Goal: Task Accomplishment & Management: Use online tool/utility

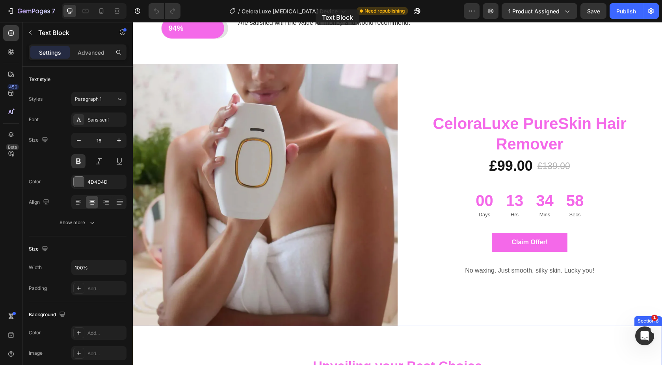
scroll to position [1575, 0]
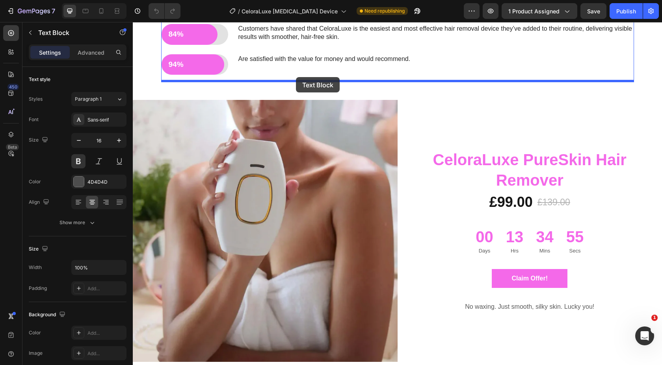
drag, startPoint x: 280, startPoint y: 171, endPoint x: 296, endPoint y: 77, distance: 95.4
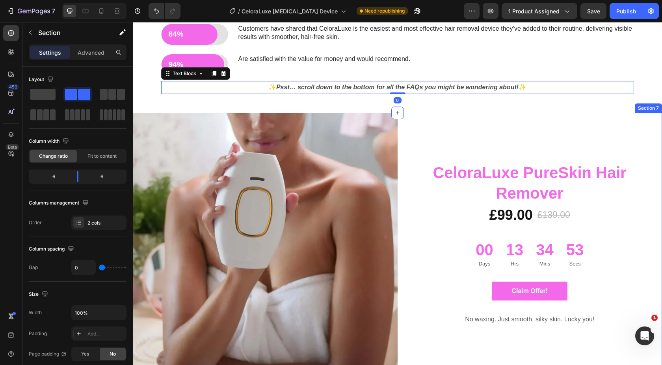
click at [503, 117] on div "CeloraLuxe PureSkin Hair Remover (P) Title £99.00 (P) Price (P) Price £139.00 (…" at bounding box center [529, 244] width 265 height 262
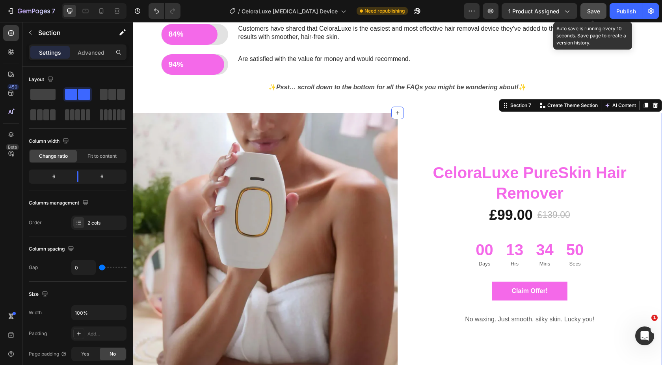
click at [591, 10] on span "Save" at bounding box center [593, 11] width 13 height 7
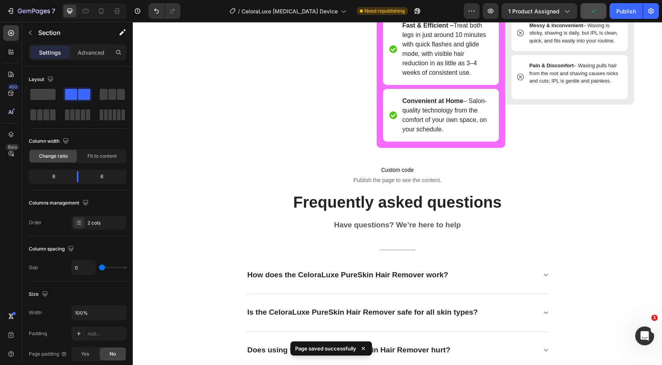
scroll to position [2313, 0]
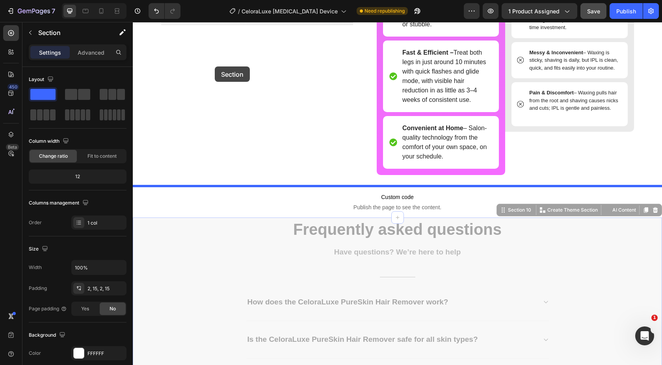
drag, startPoint x: 222, startPoint y: 255, endPoint x: 215, endPoint y: 67, distance: 188.8
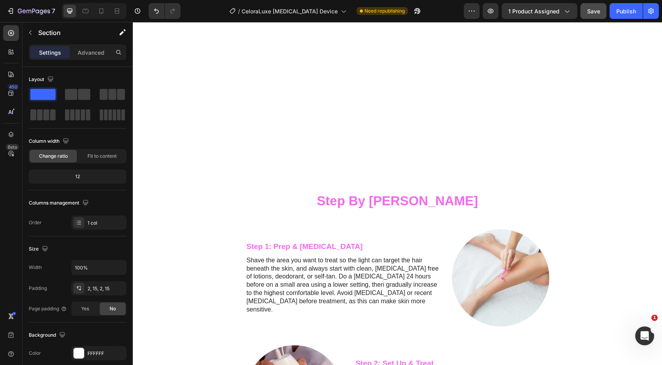
scroll to position [329, 0]
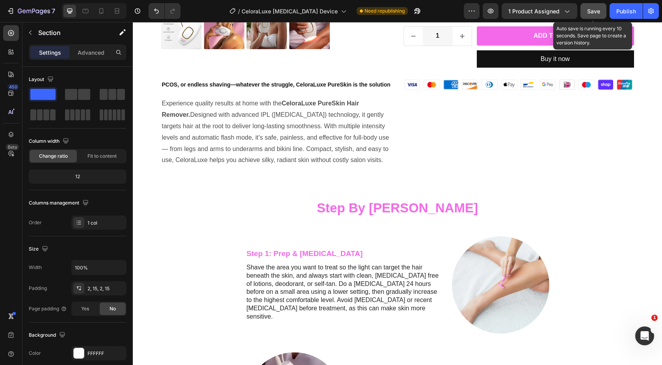
click at [590, 13] on span "Save" at bounding box center [593, 11] width 13 height 7
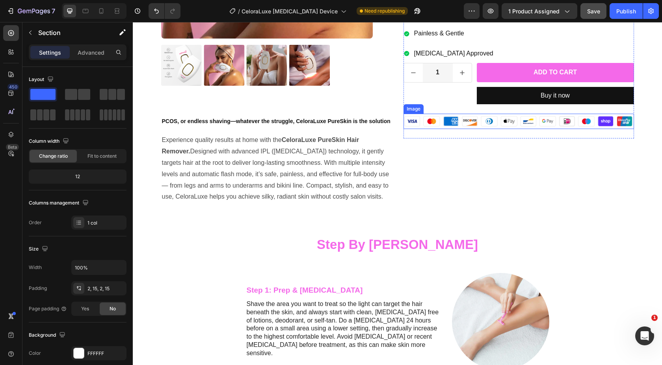
scroll to position [294, 0]
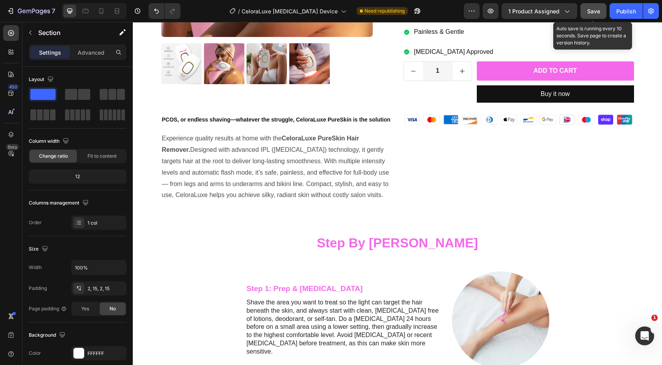
click at [591, 11] on span "Save" at bounding box center [593, 11] width 13 height 7
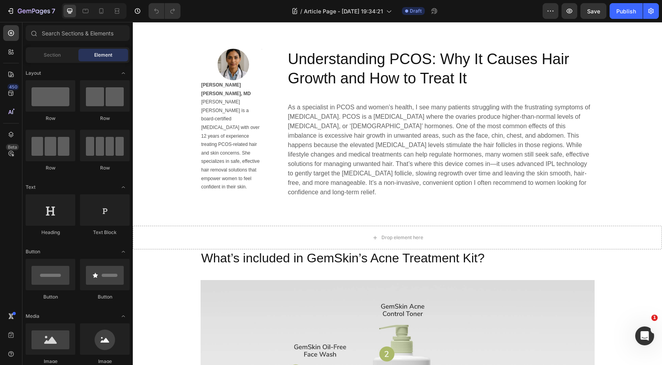
scroll to position [446, 0]
